Goal: Task Accomplishment & Management: Manage account settings

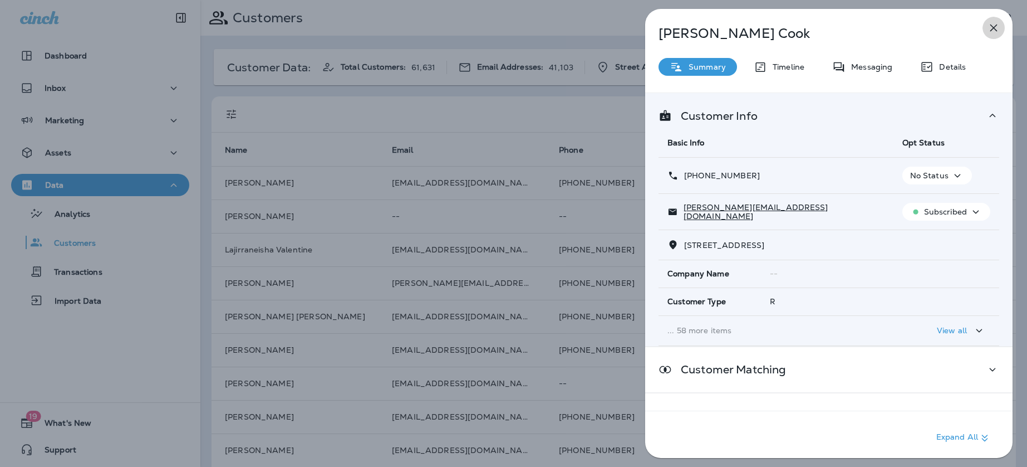
click at [991, 25] on icon "button" at bounding box center [994, 28] width 7 height 7
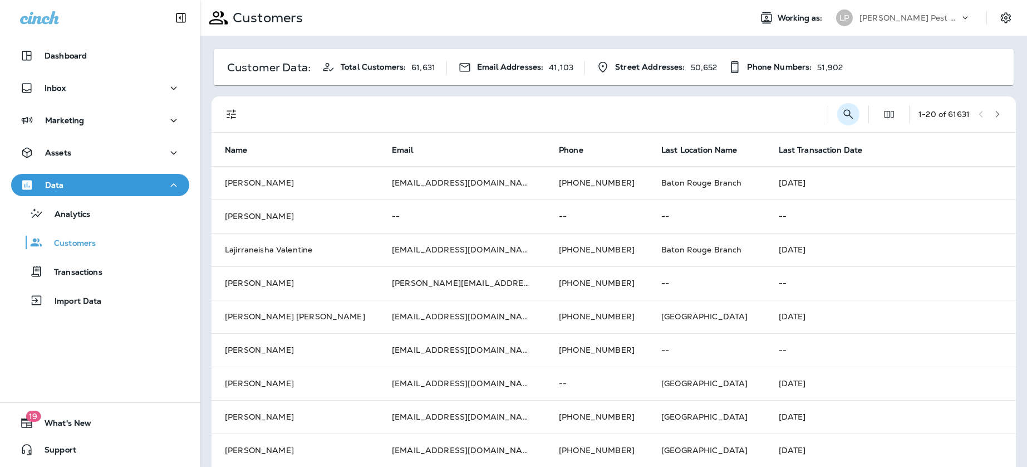
click at [850, 107] on icon "Search Customers" at bounding box center [848, 113] width 13 height 13
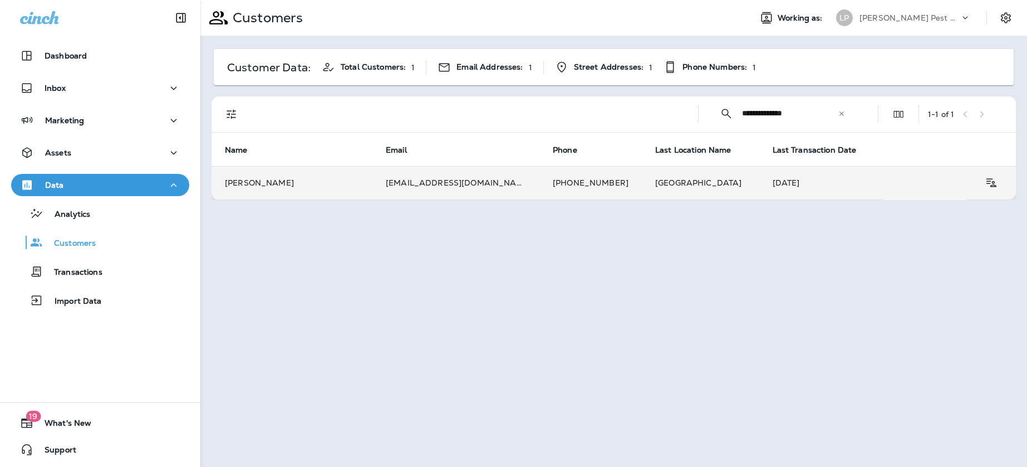
click at [354, 195] on td "[PERSON_NAME]" at bounding box center [292, 182] width 161 height 33
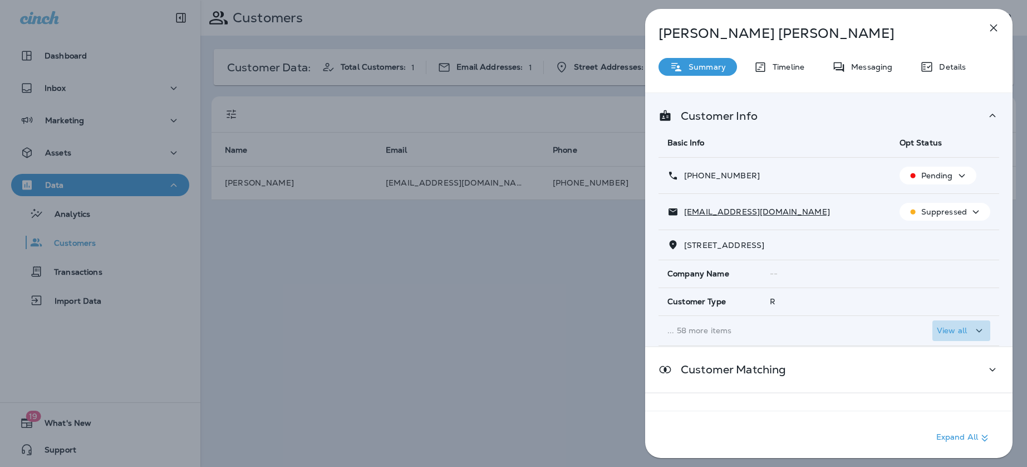
click at [973, 331] on icon "button" at bounding box center [979, 331] width 13 height 14
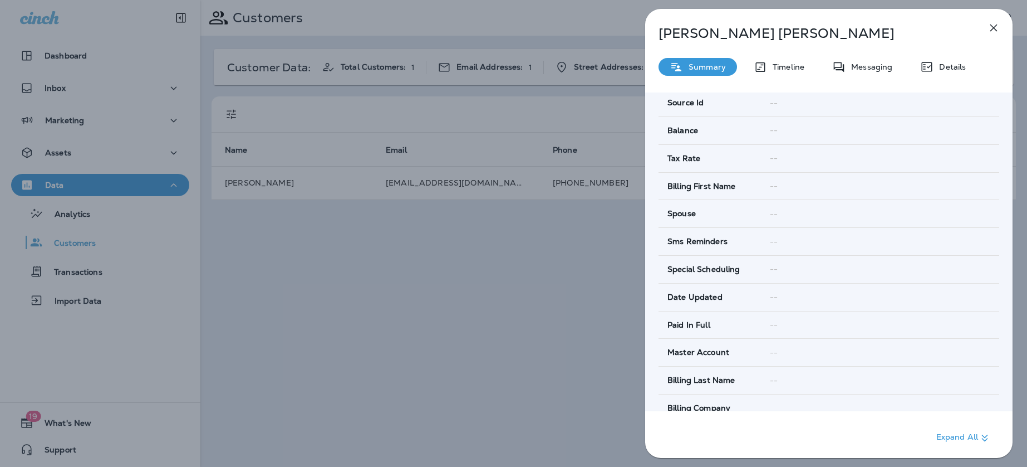
scroll to position [1877, 0]
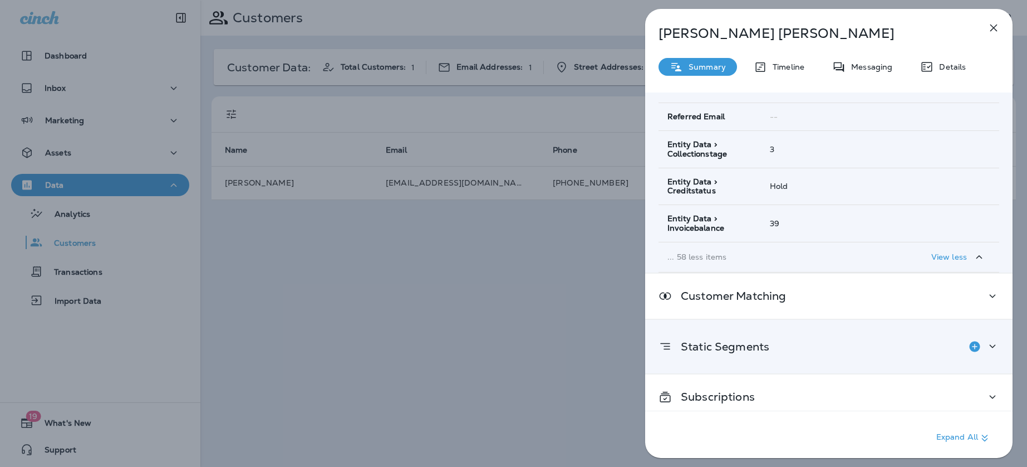
click at [889, 342] on div "Static Segments" at bounding box center [829, 346] width 341 height 22
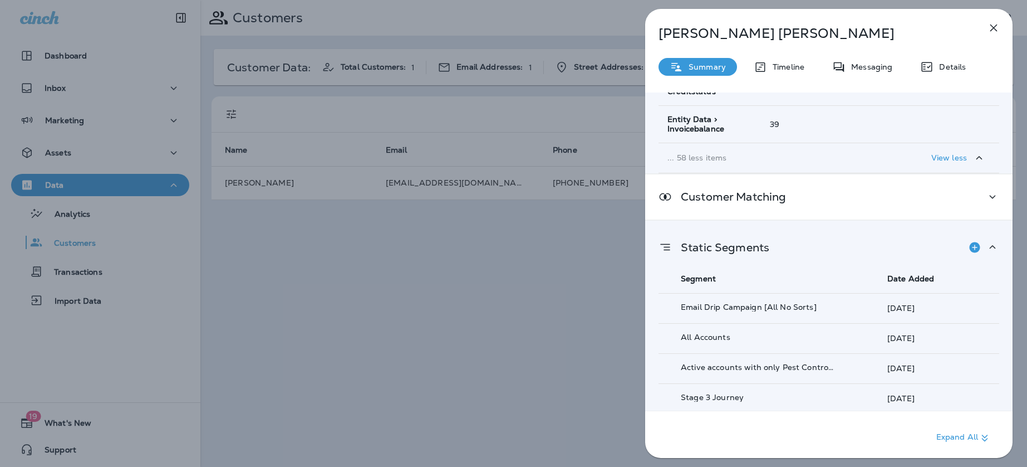
scroll to position [2017, 0]
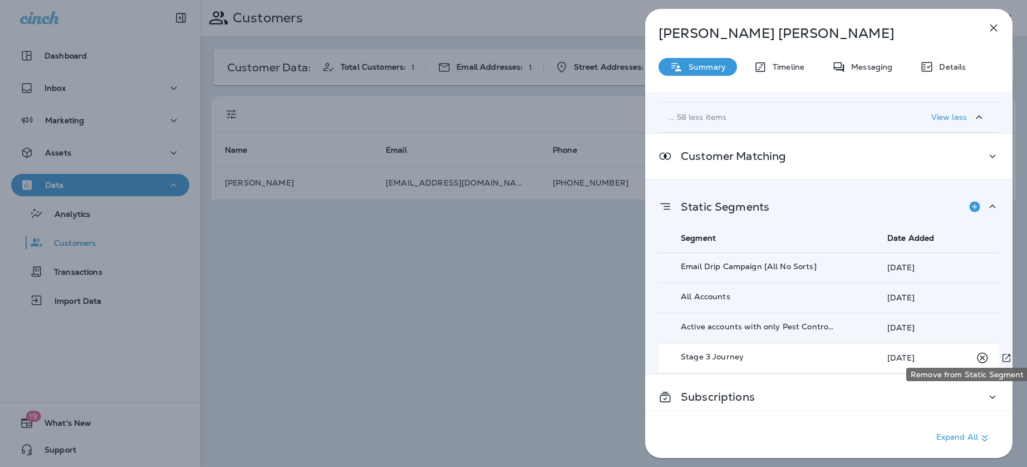
click at [983, 352] on icon "Remove from Static Segment" at bounding box center [982, 357] width 11 height 11
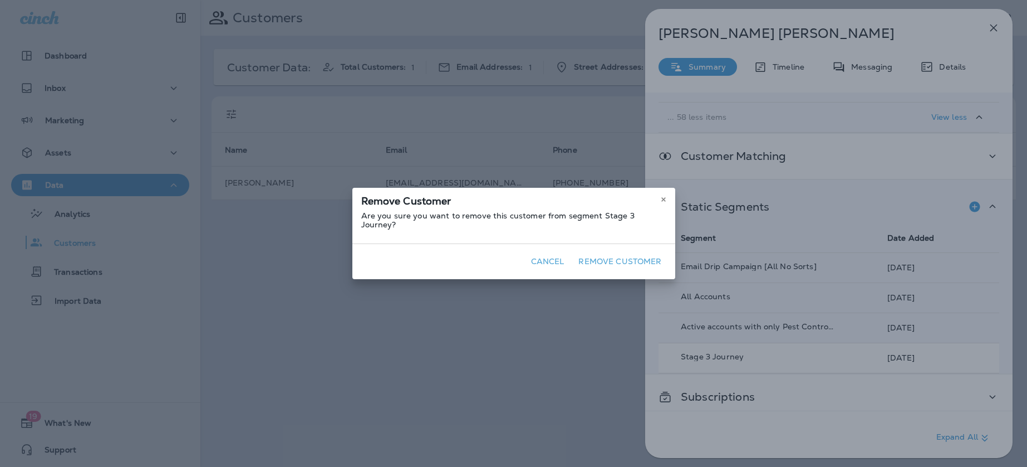
click at [639, 254] on button "Remove Customer" at bounding box center [620, 261] width 92 height 17
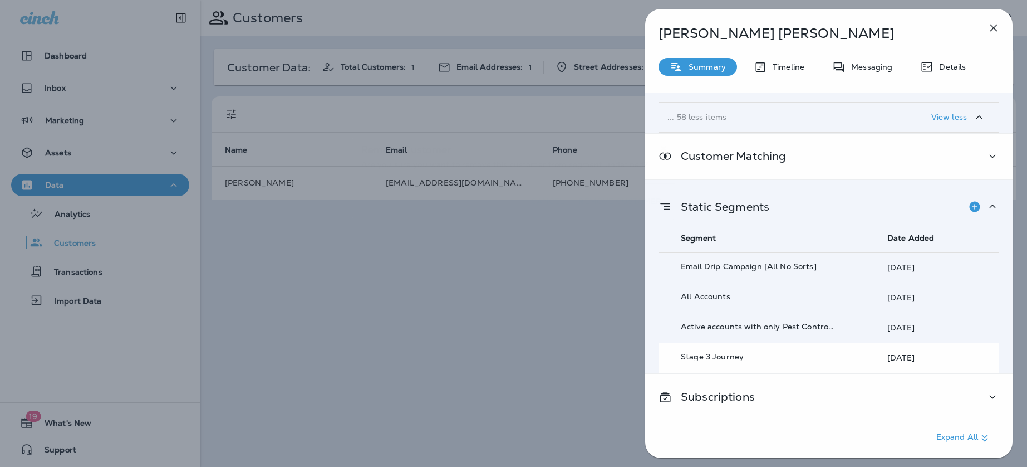
scroll to position [1986, 0]
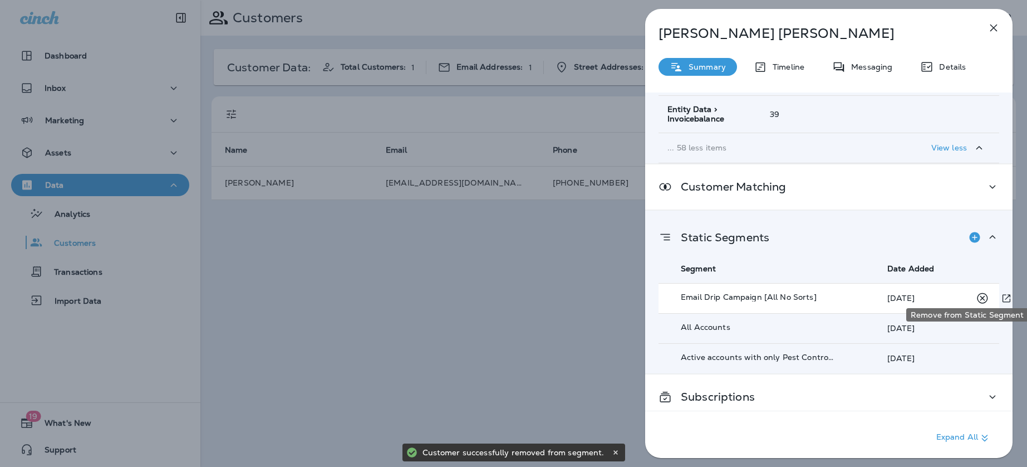
click at [982, 292] on icon "Remove from Static Segment" at bounding box center [982, 297] width 11 height 11
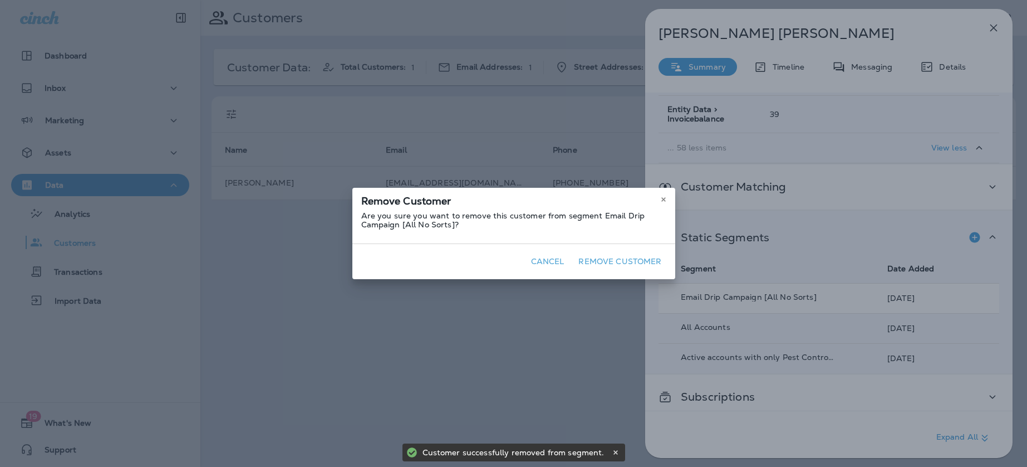
click at [625, 261] on button "Remove Customer" at bounding box center [620, 261] width 92 height 17
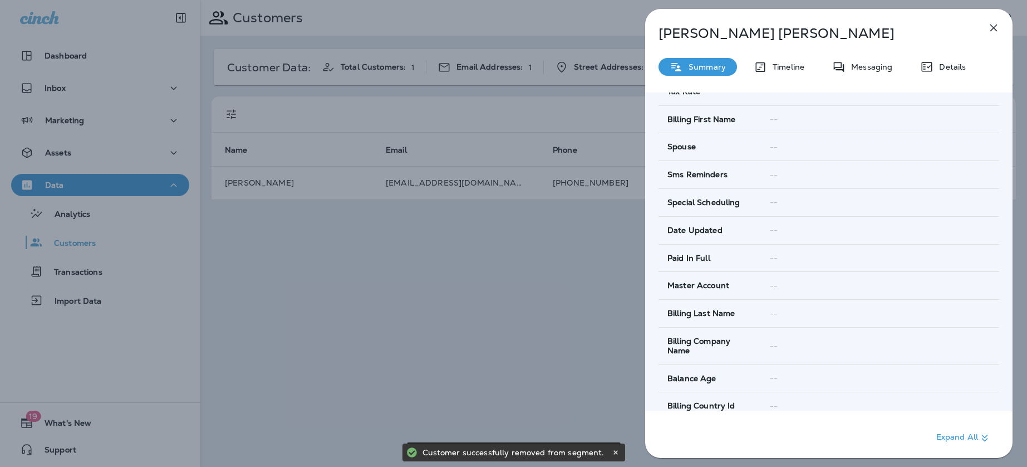
scroll to position [0, 0]
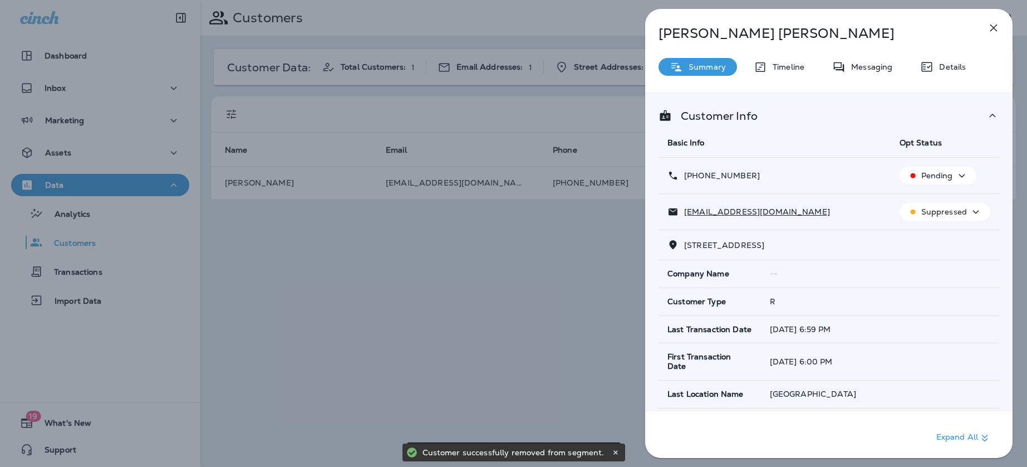
click at [947, 172] on p "Pending" at bounding box center [938, 175] width 32 height 9
click at [936, 195] on button "Opt out" at bounding box center [940, 202] width 80 height 27
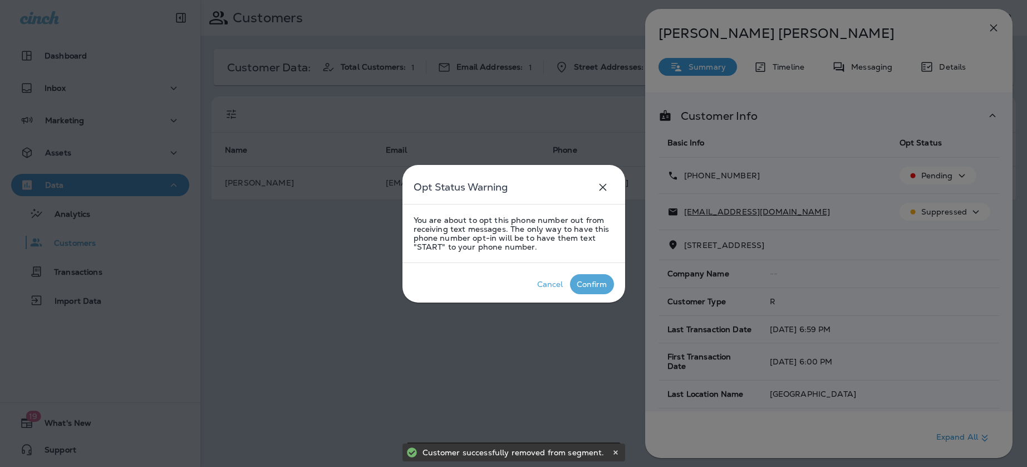
click at [601, 280] on div "Confirm" at bounding box center [592, 284] width 31 height 9
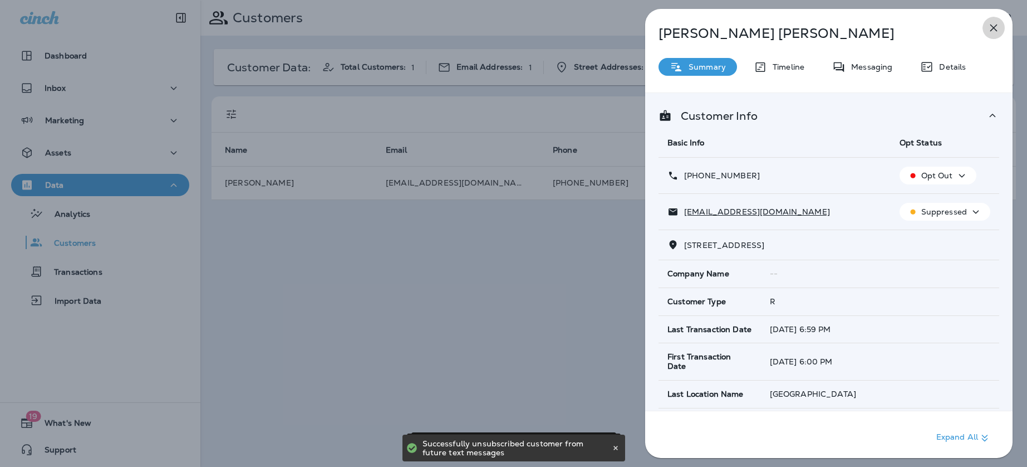
click at [992, 31] on icon "button" at bounding box center [993, 27] width 13 height 13
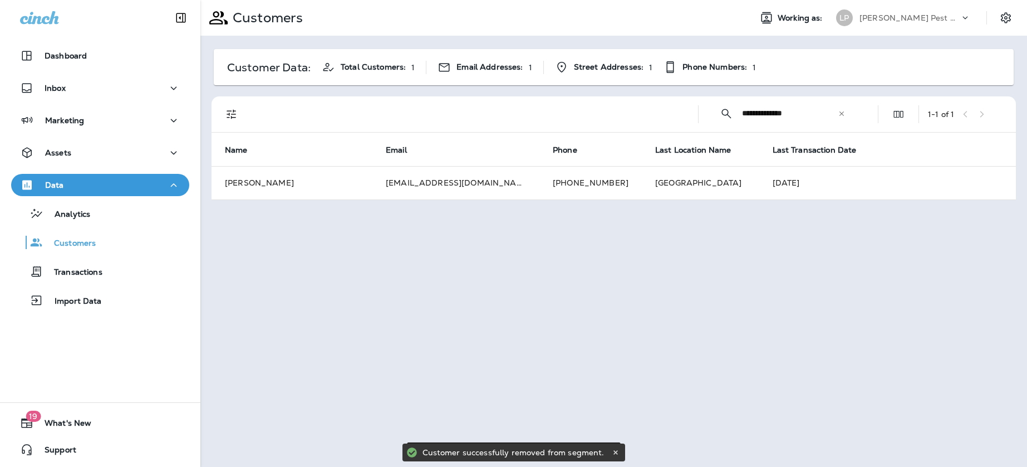
click at [810, 114] on input "**********" at bounding box center [790, 114] width 96 height 30
type input "*"
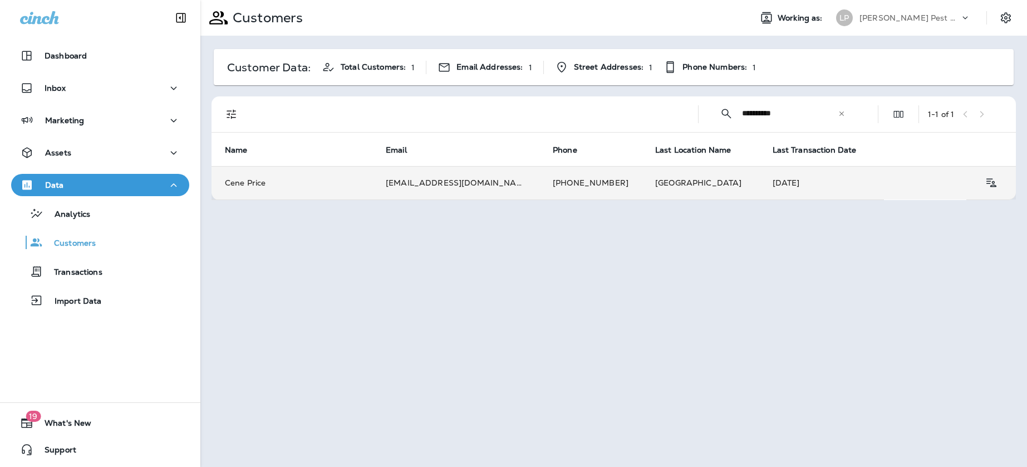
type input "**********"
click at [569, 182] on td "[PHONE_NUMBER]" at bounding box center [591, 182] width 102 height 33
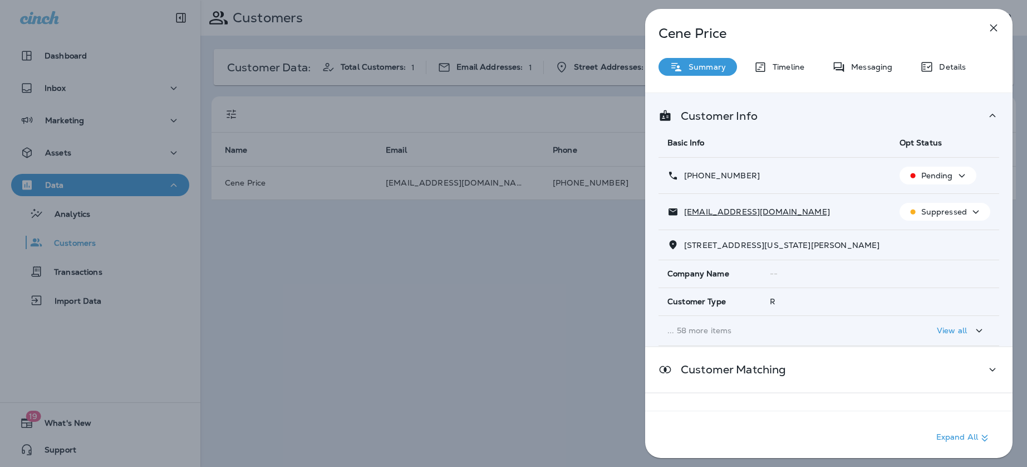
click at [948, 322] on button "View all" at bounding box center [962, 330] width 58 height 21
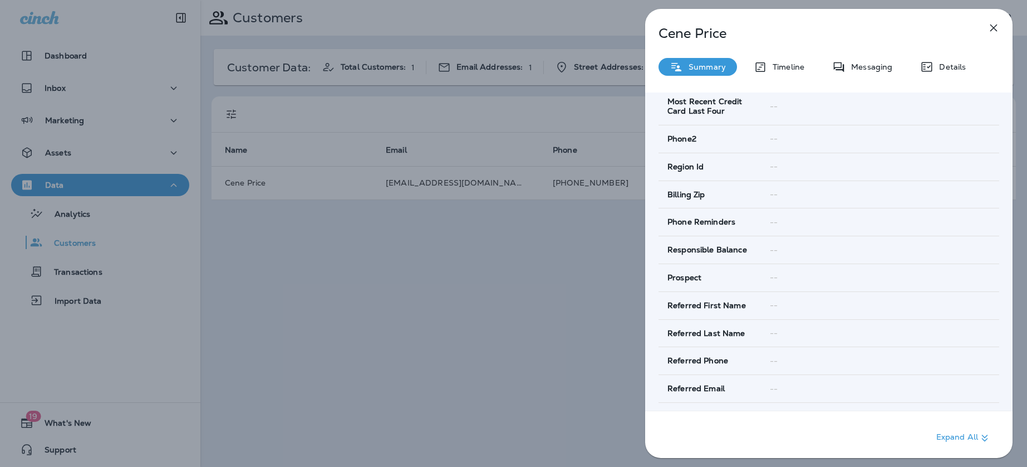
scroll to position [1877, 0]
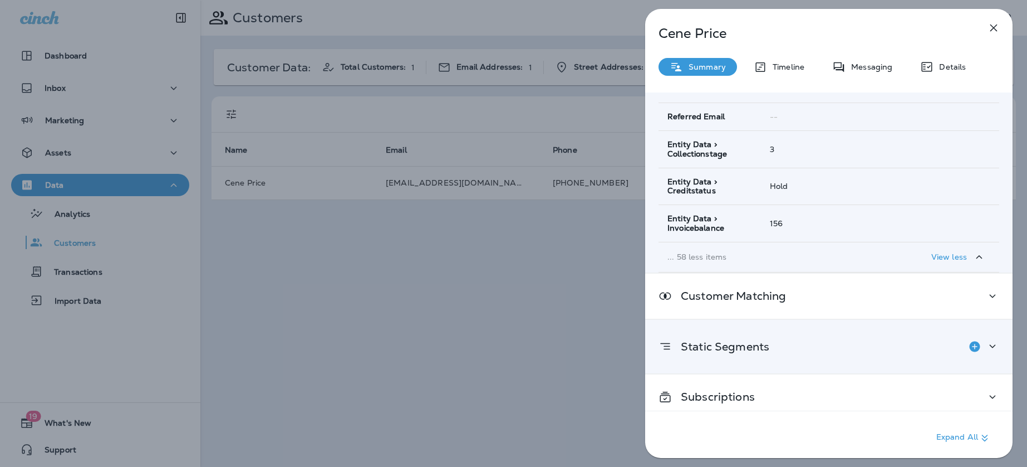
click at [860, 335] on div "Static Segments" at bounding box center [829, 346] width 341 height 22
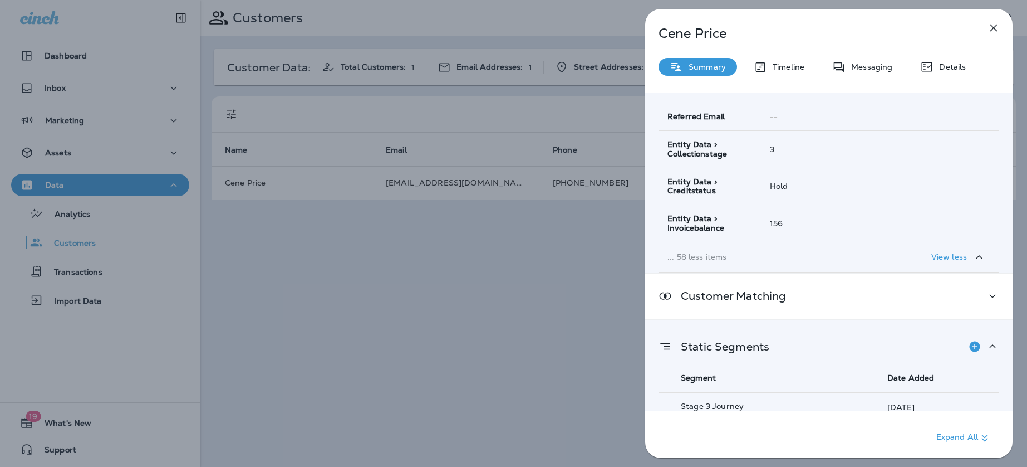
scroll to position [1992, 0]
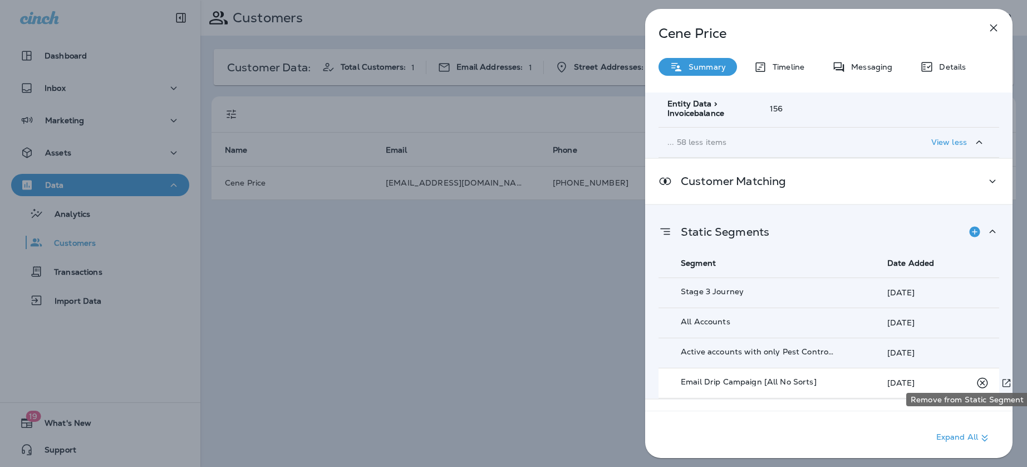
click at [977, 376] on icon "Remove from Static Segment" at bounding box center [983, 383] width 14 height 14
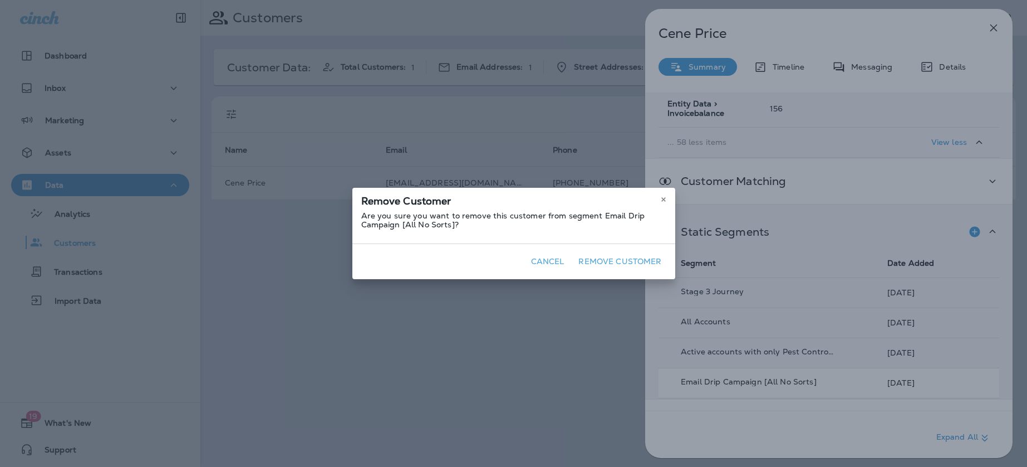
click at [627, 262] on button "Remove Customer" at bounding box center [620, 261] width 92 height 17
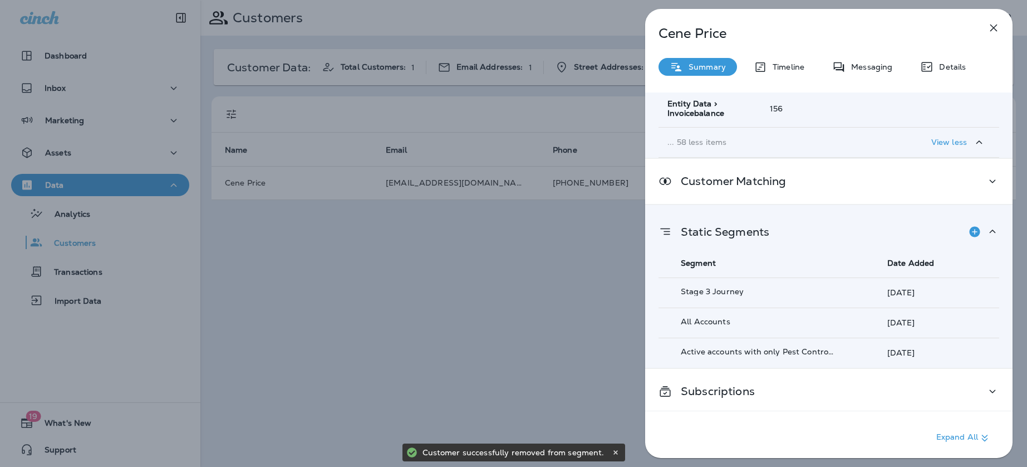
scroll to position [1986, 0]
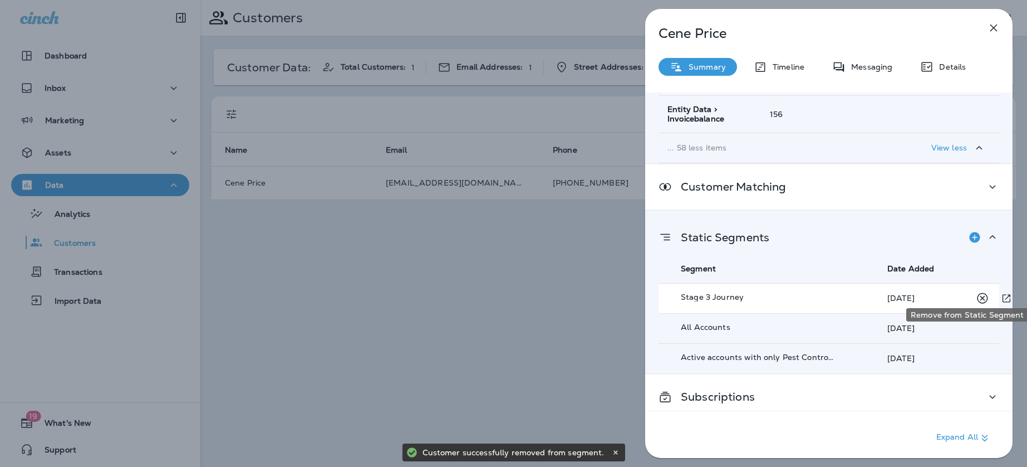
click at [981, 291] on icon "Remove from Static Segment" at bounding box center [983, 298] width 14 height 14
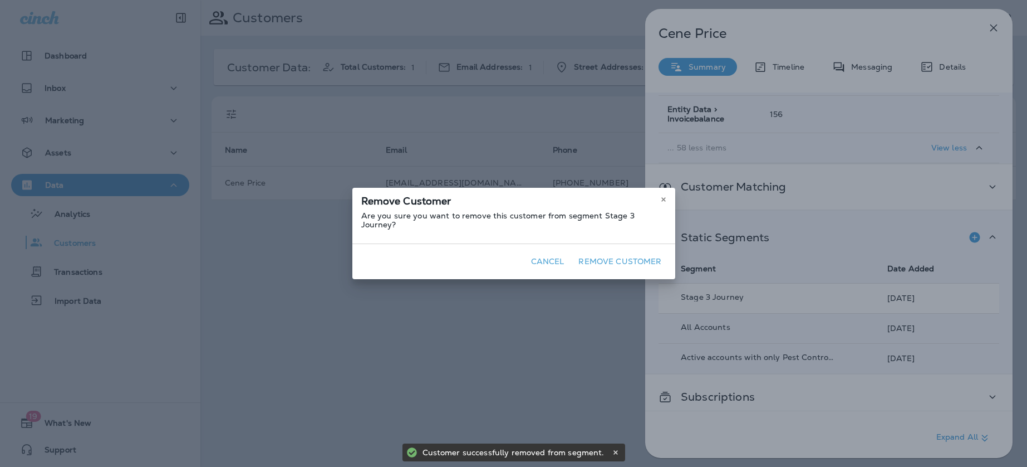
click at [637, 258] on button "Remove Customer" at bounding box center [620, 261] width 92 height 17
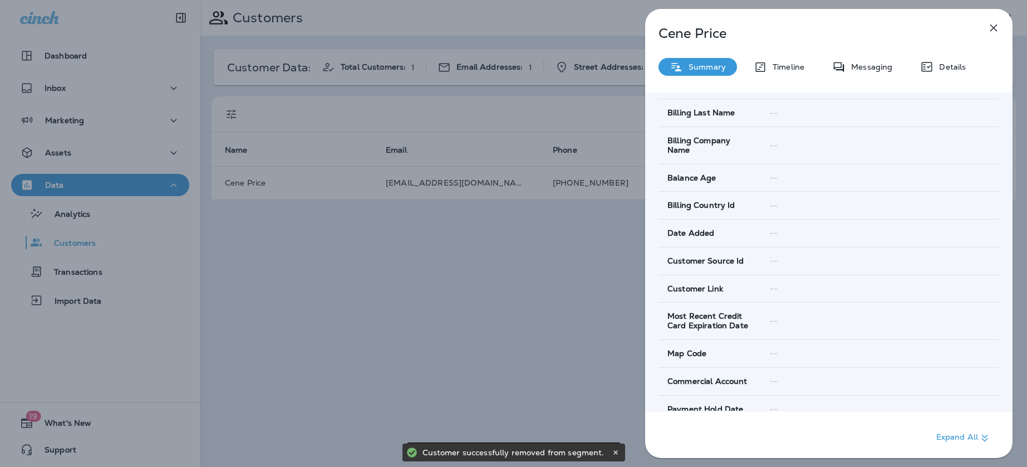
scroll to position [0, 0]
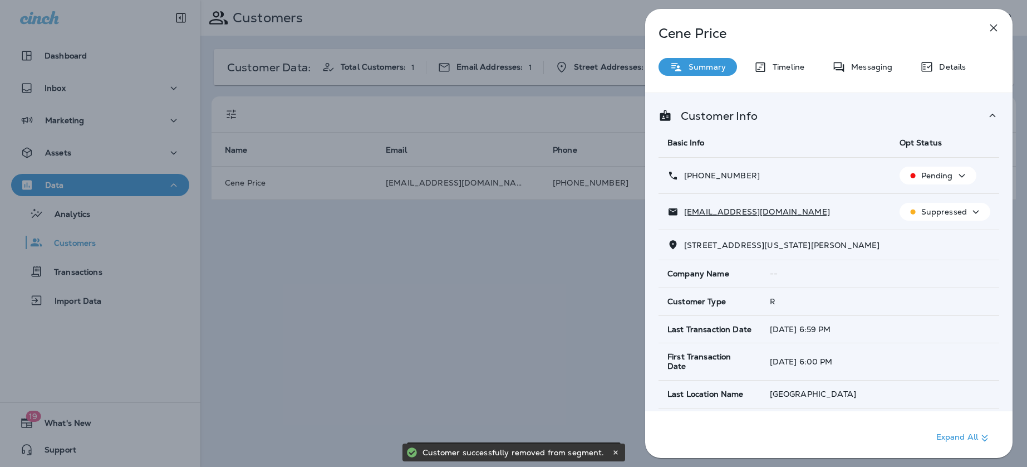
click at [941, 174] on p "Pending" at bounding box center [938, 175] width 32 height 9
click at [927, 198] on p "Opt out" at bounding box center [936, 202] width 30 height 9
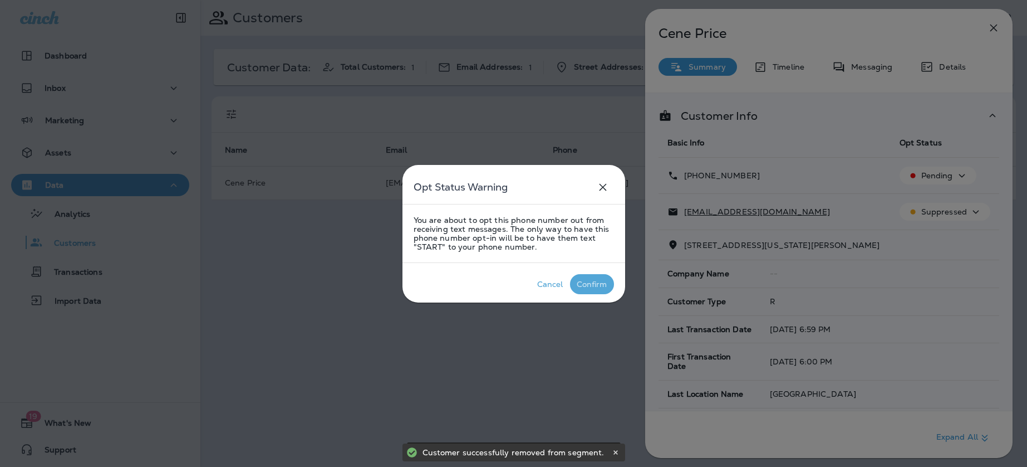
click at [588, 281] on div "Confirm" at bounding box center [592, 284] width 31 height 9
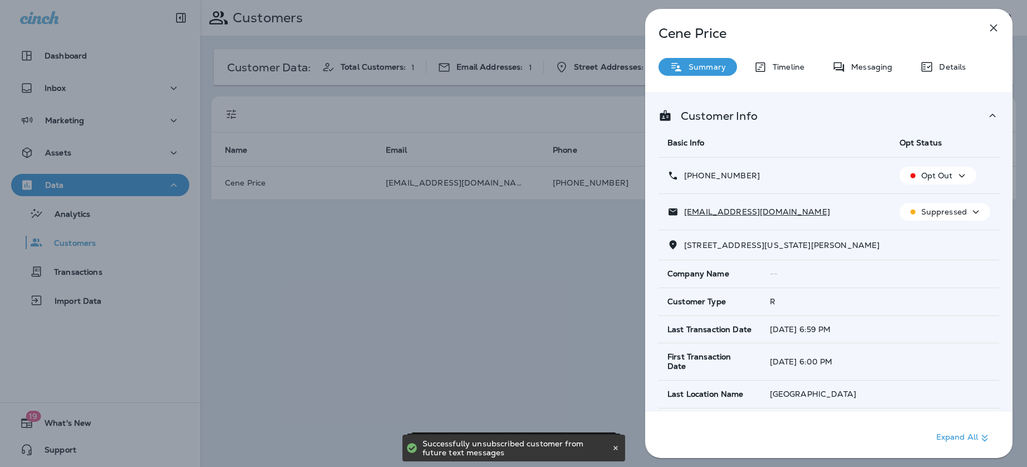
click at [999, 22] on icon "button" at bounding box center [993, 27] width 13 height 13
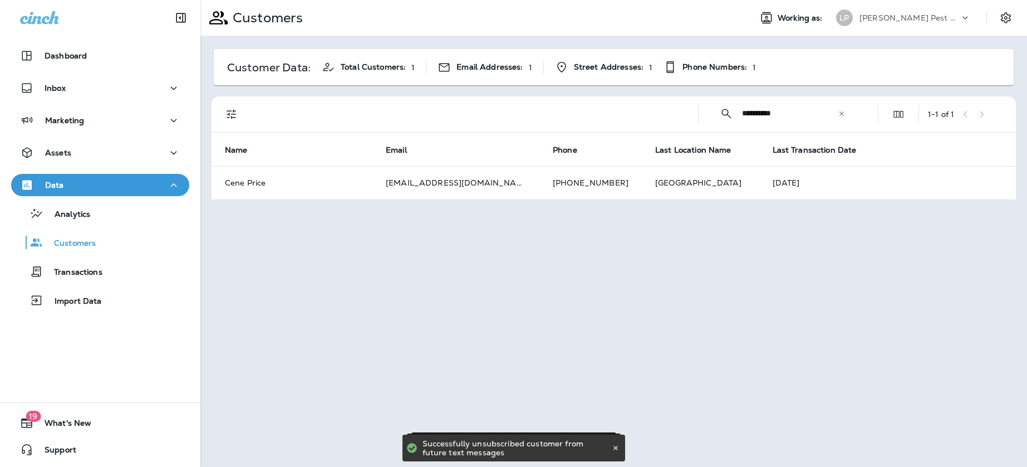
click at [844, 114] on icon at bounding box center [842, 114] width 8 height 8
